Goal: Transaction & Acquisition: Purchase product/service

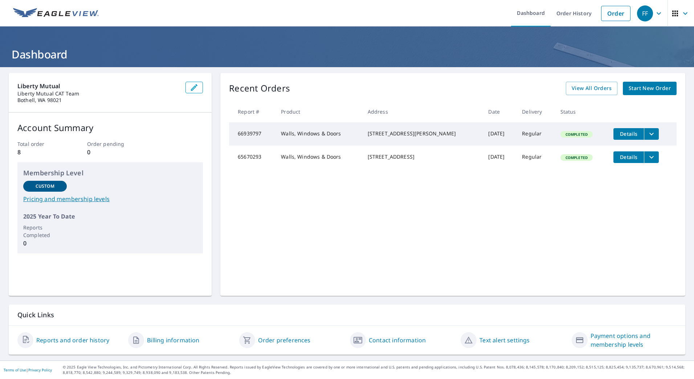
click at [654, 14] on icon "button" at bounding box center [658, 13] width 9 height 9
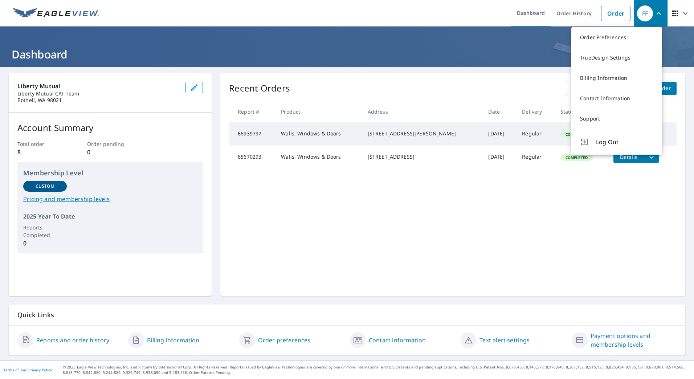
click at [500, 45] on header "Dashboard" at bounding box center [347, 46] width 694 height 41
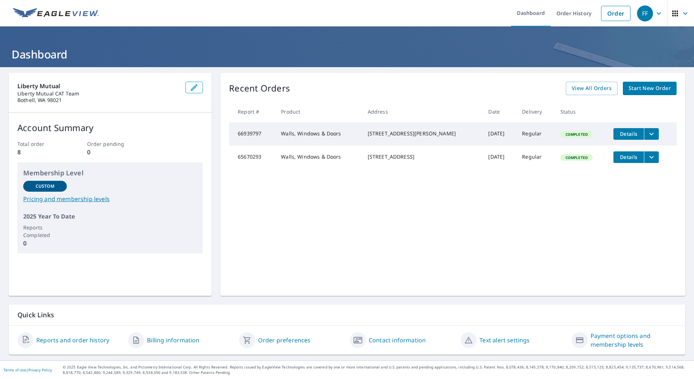
click at [641, 87] on span "Start New Order" at bounding box center [650, 88] width 42 height 9
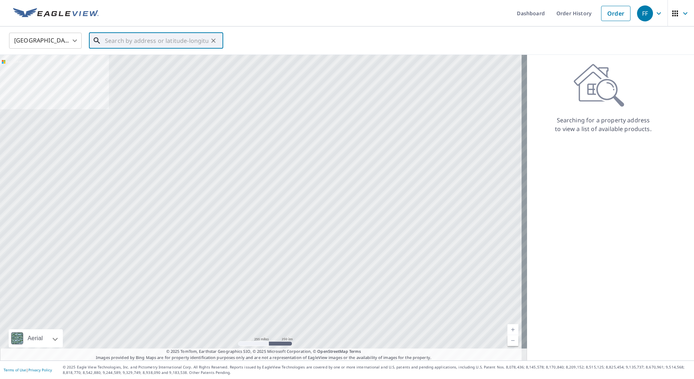
paste input "1444 N [STREET_ADDRESS],"
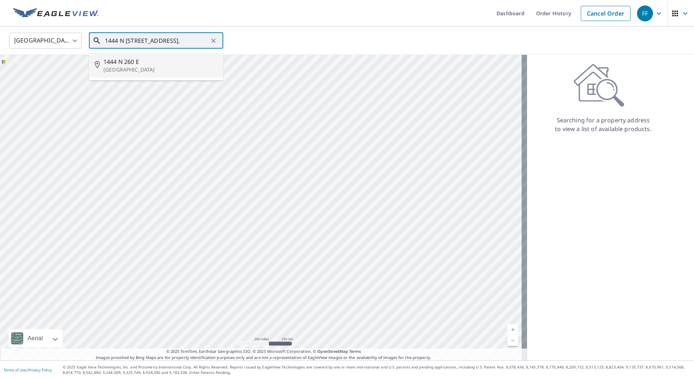
click at [182, 72] on p "[GEOGRAPHIC_DATA]" at bounding box center [160, 69] width 114 height 7
type input "[STREET_ADDRESS]"
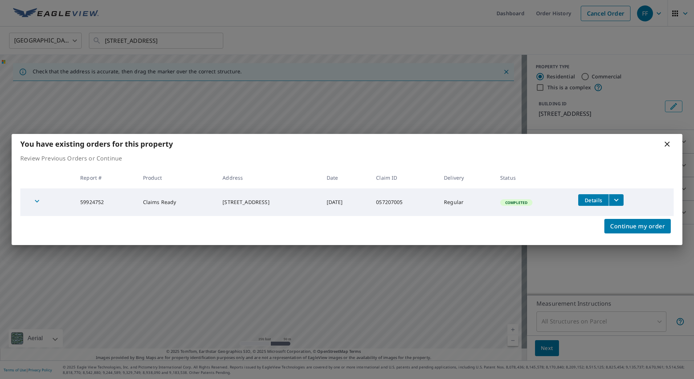
click at [666, 144] on icon at bounding box center [667, 144] width 9 height 9
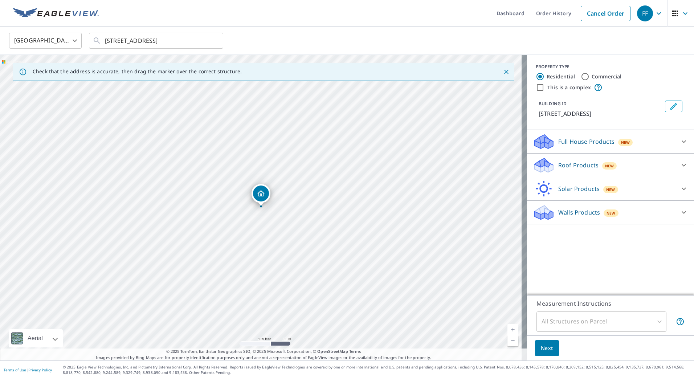
click at [264, 199] on div "Dropped pin, building 1, Residential property, 1444 N 260 E Pleasant Grove, UT …" at bounding box center [261, 193] width 16 height 16
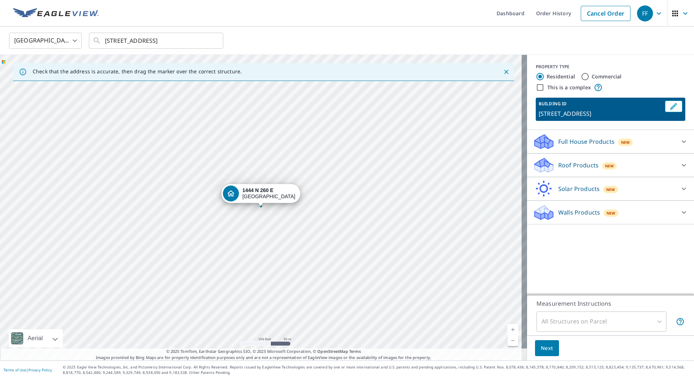
click at [271, 194] on div "[STREET_ADDRESS]" at bounding box center [268, 193] width 53 height 12
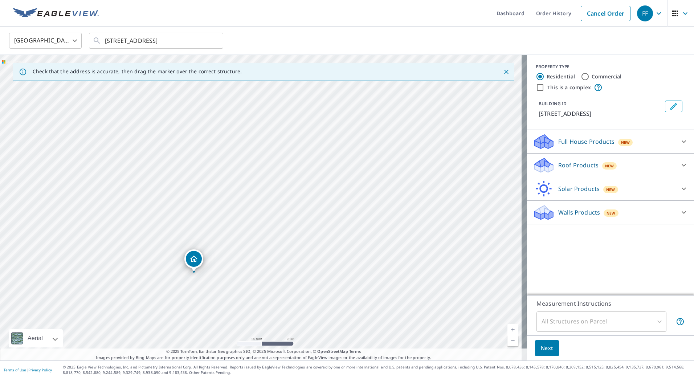
click at [680, 190] on icon at bounding box center [684, 188] width 9 height 9
